Goal: Transaction & Acquisition: Purchase product/service

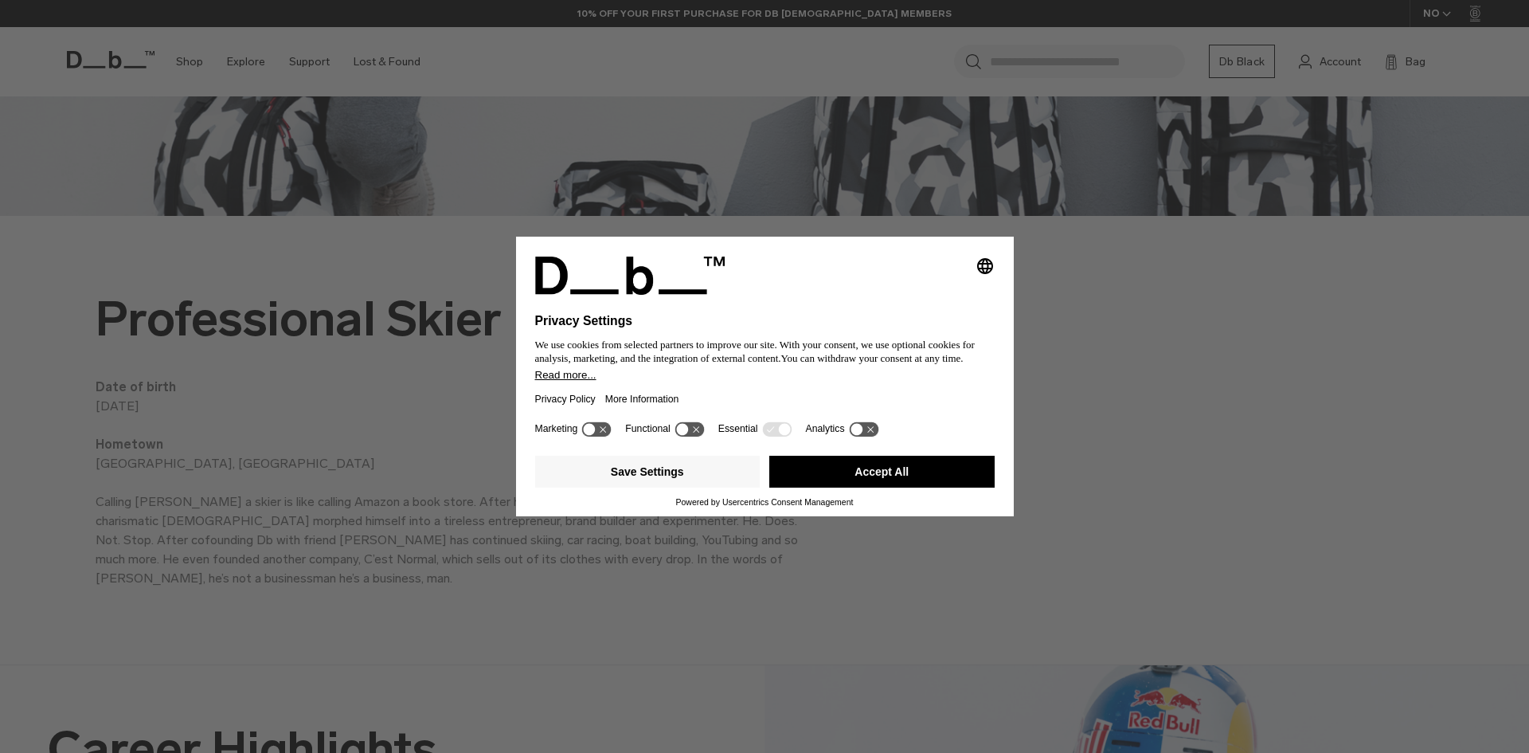
click at [884, 487] on button "Accept All" at bounding box center [881, 472] width 225 height 32
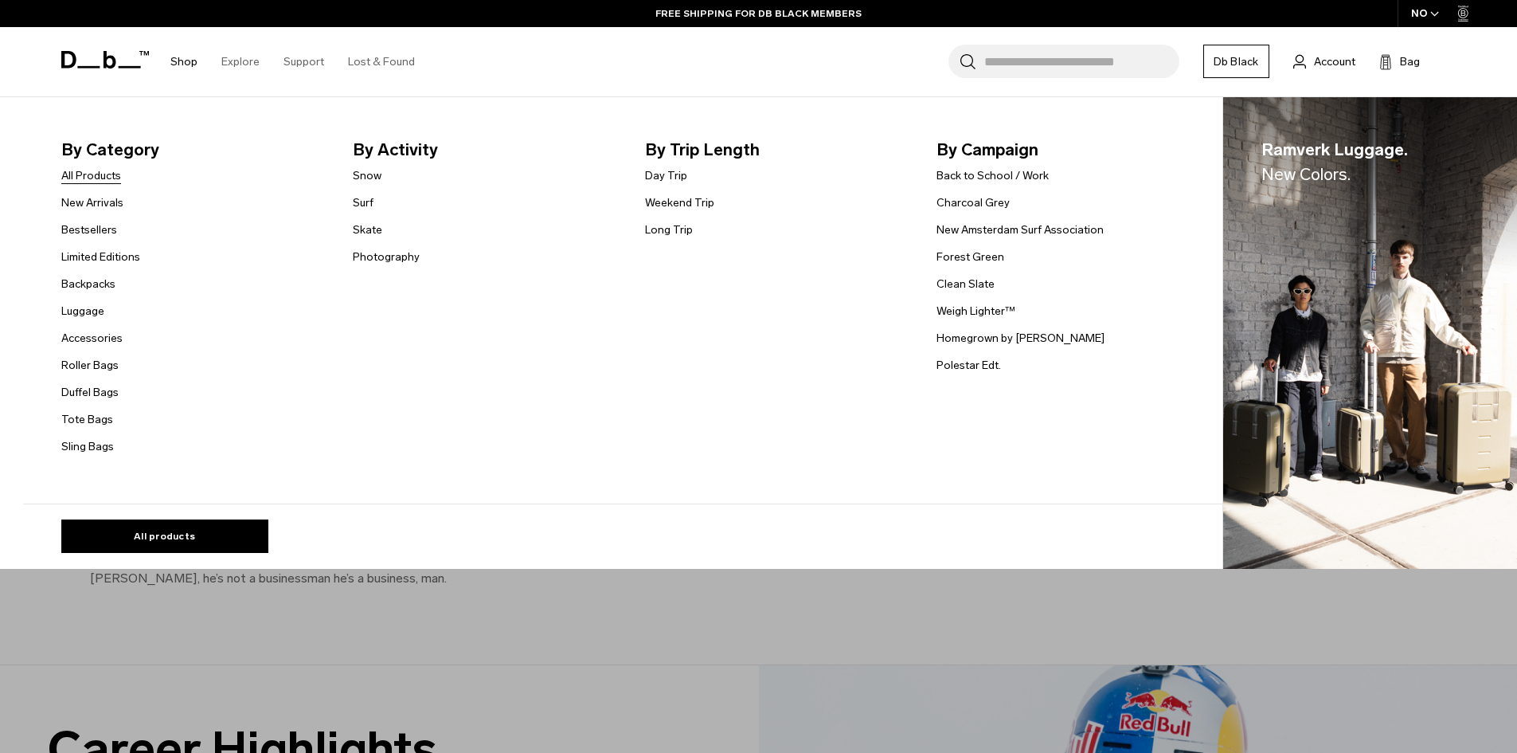
click at [108, 177] on link "All Products" at bounding box center [91, 175] width 60 height 17
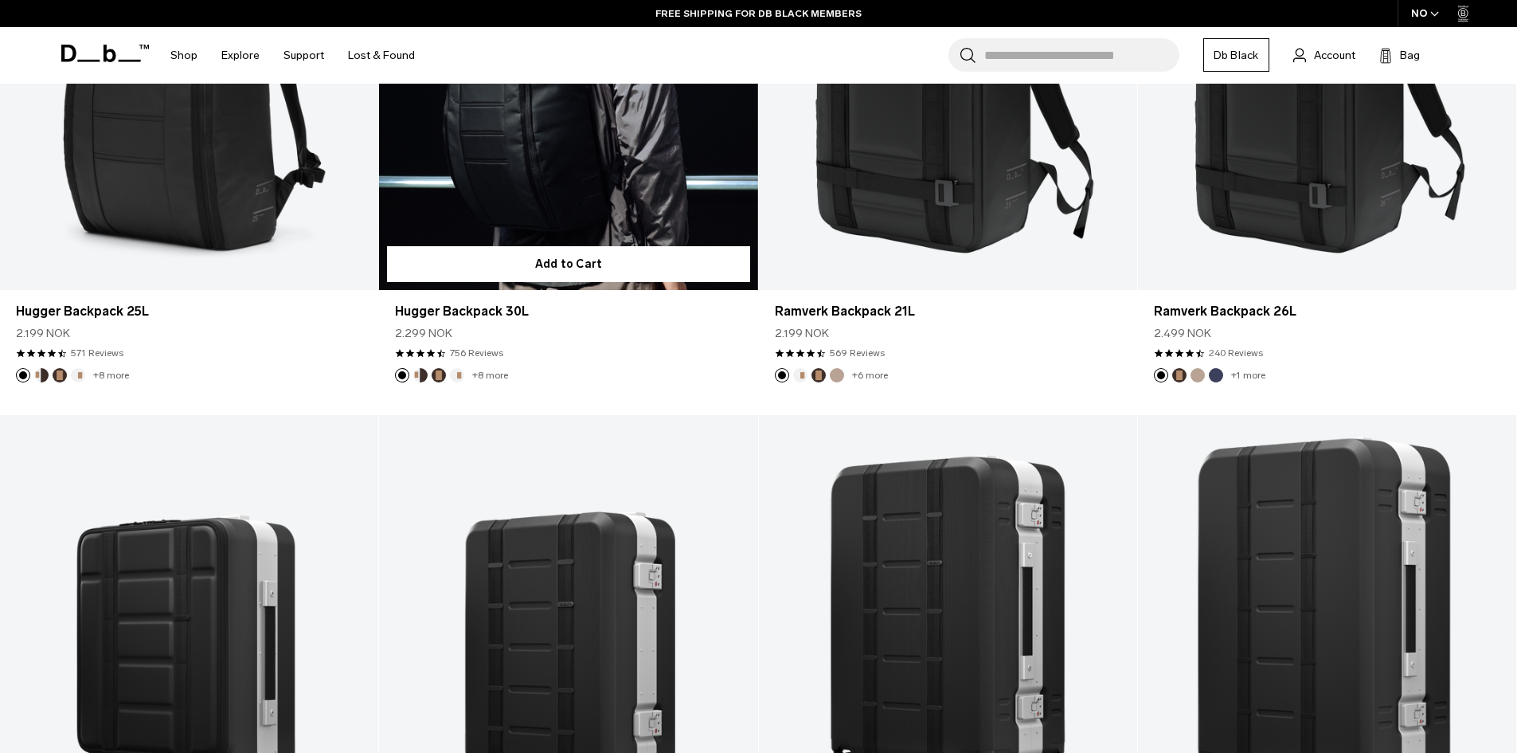
scroll to position [598, 0]
